Goal: Information Seeking & Learning: Compare options

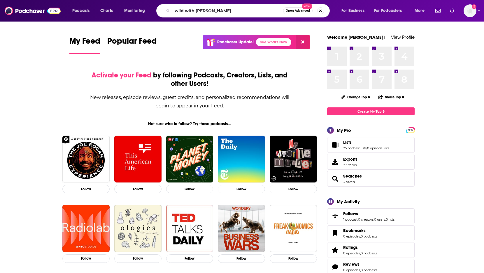
type input "wild with [PERSON_NAME]"
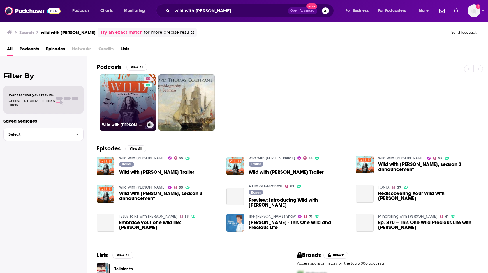
click at [148, 102] on div "55" at bounding box center [149, 99] width 10 height 45
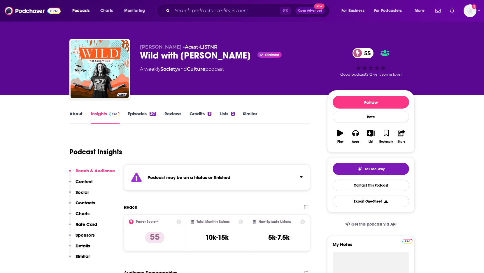
drag, startPoint x: 483, startPoint y: 33, endPoint x: 483, endPoint y: 62, distance: 29.2
click at [483, 62] on div "[PERSON_NAME] • Acast • LiSTNR Wild with [PERSON_NAME] Claimed 55 A weekly Soci…" at bounding box center [242, 47] width 484 height 95
click at [252, 113] on link "Similar" at bounding box center [250, 117] width 14 height 13
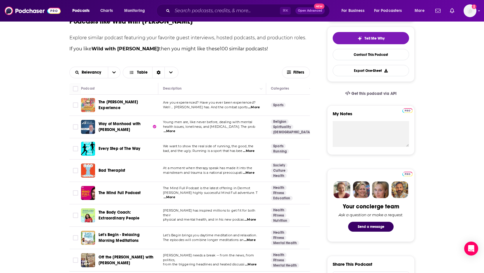
scroll to position [132, 0]
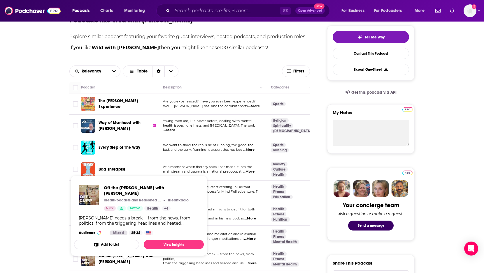
click at [125, 259] on span "Off the [PERSON_NAME] with [PERSON_NAME]" at bounding box center [126, 259] width 55 height 11
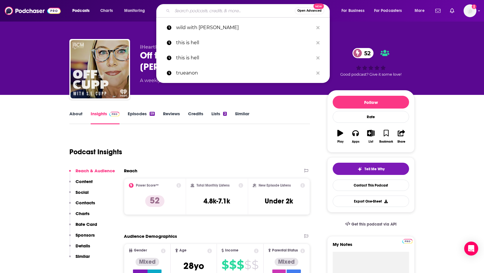
click at [261, 10] on input "Search podcasts, credits, & more..." at bounding box center [233, 10] width 122 height 9
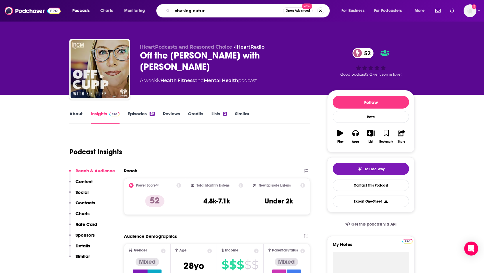
type input "chasing nature"
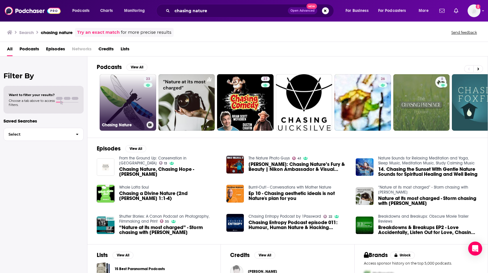
click at [137, 104] on link "23 Chasing Nature" at bounding box center [128, 102] width 57 height 57
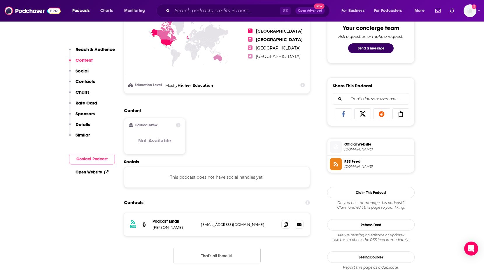
scroll to position [401, 0]
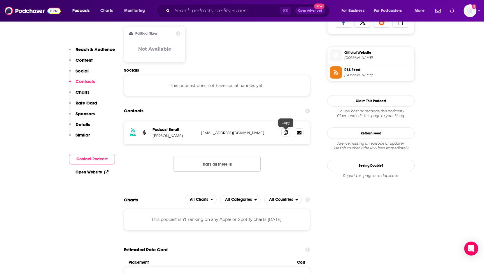
click at [284, 135] on icon at bounding box center [286, 132] width 4 height 5
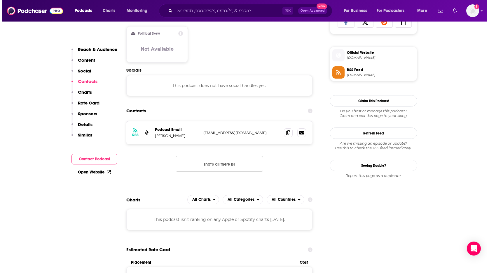
scroll to position [0, 0]
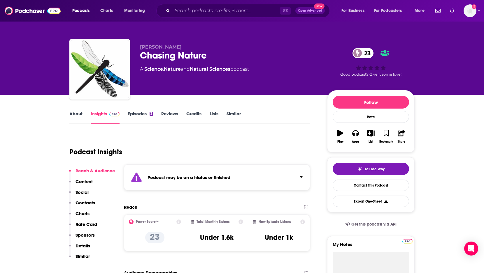
click at [238, 114] on link "Similar" at bounding box center [234, 117] width 14 height 13
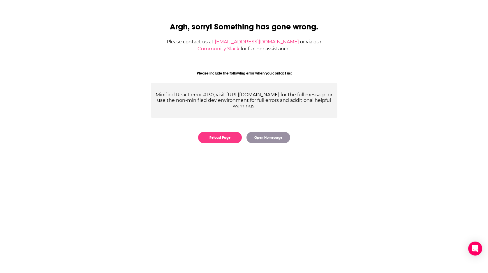
click at [484, 40] on div "Argh, sorry! Something has gone wrong. Please contact us at [EMAIL_ADDRESS][DOM…" at bounding box center [244, 79] width 488 height 159
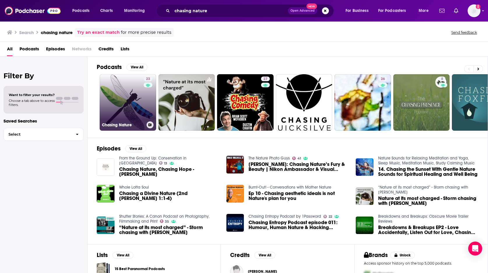
click at [131, 87] on link "23 Chasing Nature" at bounding box center [128, 102] width 57 height 57
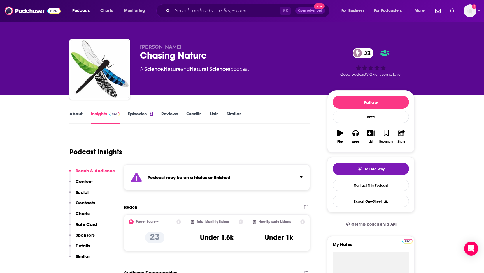
click at [236, 110] on div "About Insights Episodes 3 Reviews Credits Lists Similar" at bounding box center [189, 117] width 241 height 14
click at [236, 115] on link "Similar" at bounding box center [234, 117] width 14 height 13
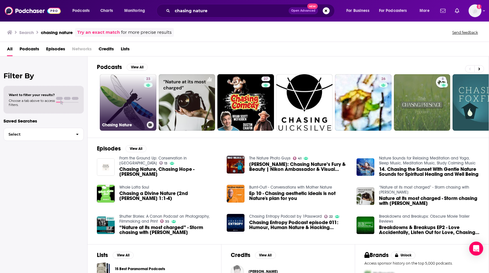
click at [128, 108] on link "23 Chasing Nature" at bounding box center [128, 102] width 57 height 57
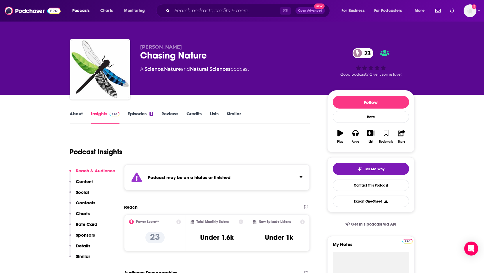
click at [234, 111] on link "Similar" at bounding box center [234, 117] width 14 height 13
